Goal: Check status: Check status

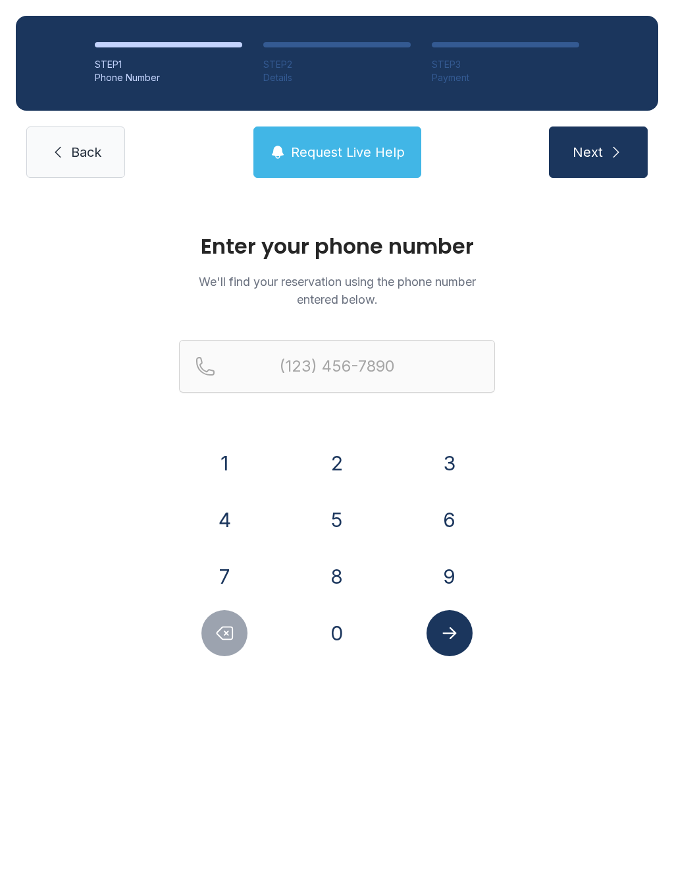
click at [337, 453] on button "2" at bounding box center [337, 463] width 46 height 46
click at [335, 525] on button "5" at bounding box center [337, 520] width 46 height 46
click at [455, 515] on button "6" at bounding box center [450, 520] width 46 height 46
click at [458, 459] on button "3" at bounding box center [450, 463] width 46 height 46
click at [229, 559] on button "7" at bounding box center [225, 576] width 46 height 46
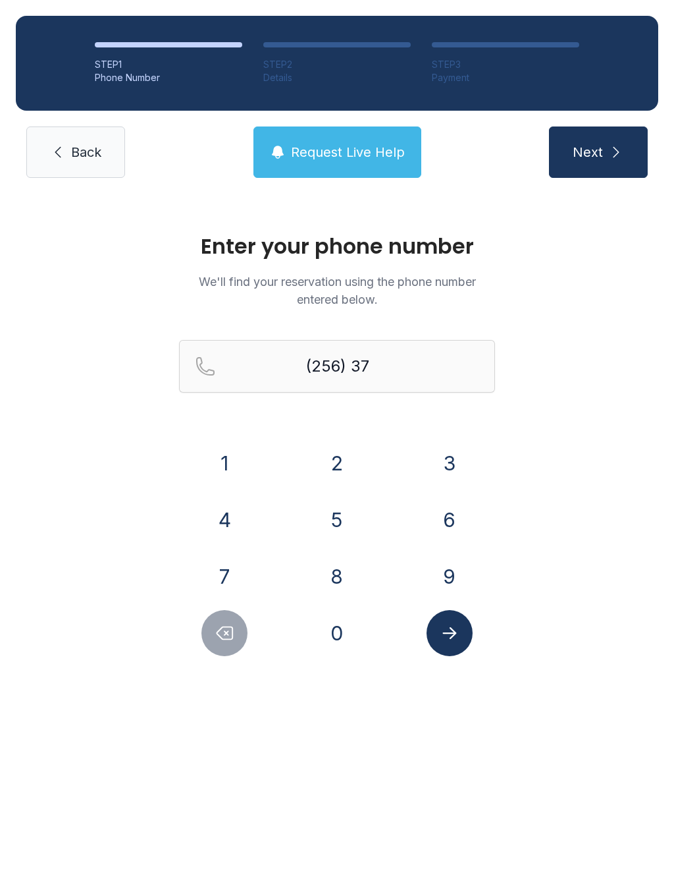
click at [347, 628] on button "0" at bounding box center [337, 633] width 46 height 46
click at [225, 634] on icon "Delete number" at bounding box center [225, 633] width 16 height 13
click at [222, 638] on icon "Delete number" at bounding box center [225, 633] width 16 height 13
click at [456, 465] on button "3" at bounding box center [450, 463] width 46 height 46
click at [231, 566] on button "7" at bounding box center [225, 576] width 46 height 46
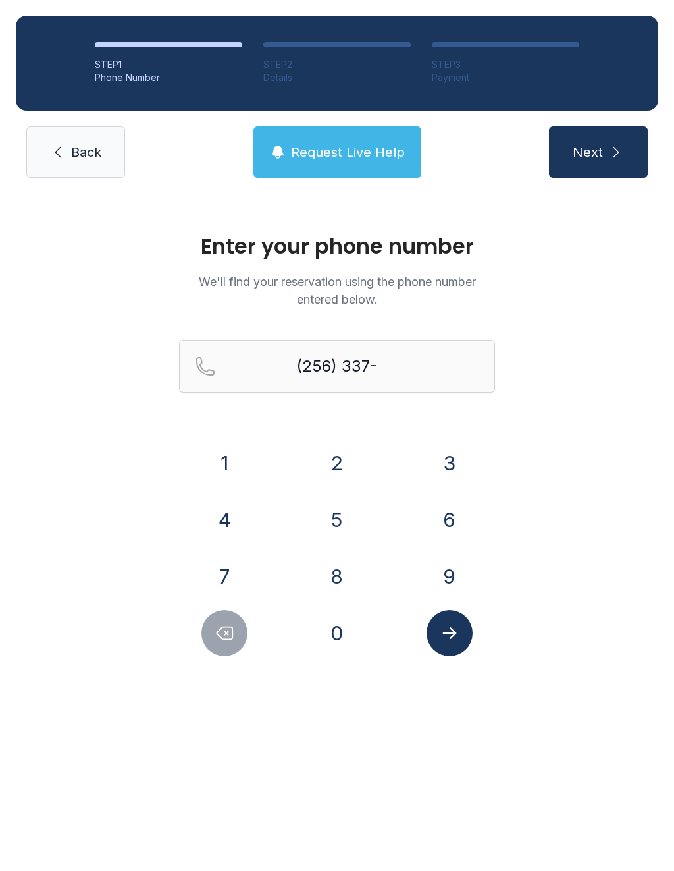
click at [339, 628] on button "0" at bounding box center [337, 633] width 46 height 46
click at [229, 515] on button "4" at bounding box center [225, 520] width 46 height 46
click at [339, 507] on button "5" at bounding box center [337, 520] width 46 height 46
click at [345, 620] on button "0" at bounding box center [337, 633] width 46 height 46
type input "[PHONE_NUMBER]"
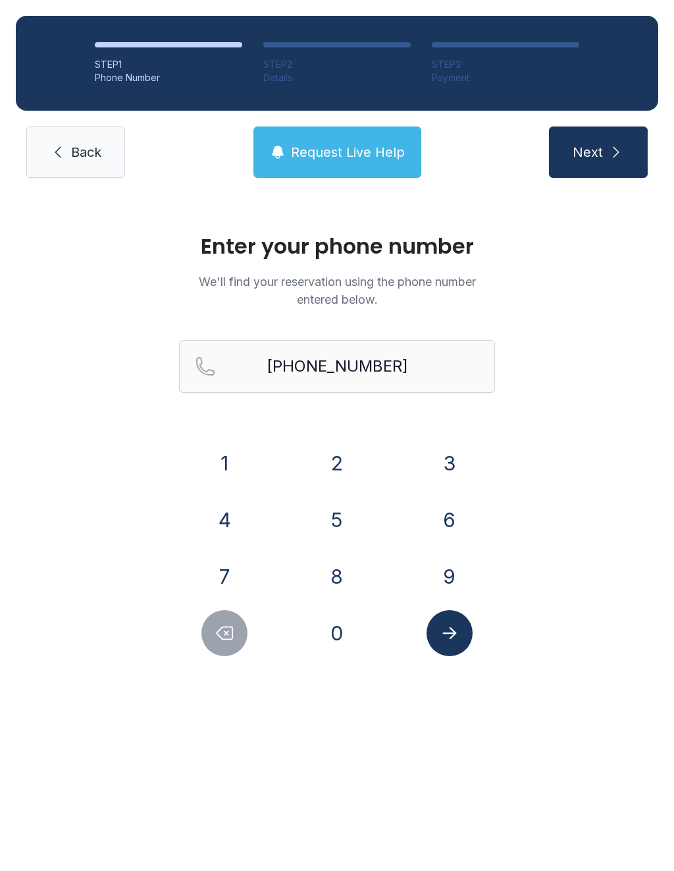
click at [452, 634] on icon "Submit lookup form" at bounding box center [450, 633] width 14 height 12
